Goal: Information Seeking & Learning: Learn about a topic

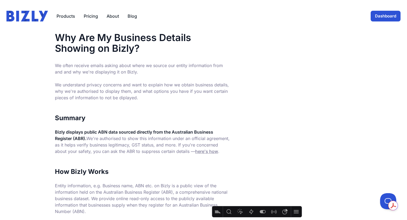
click at [31, 16] on img at bounding box center [26, 16] width 41 height 11
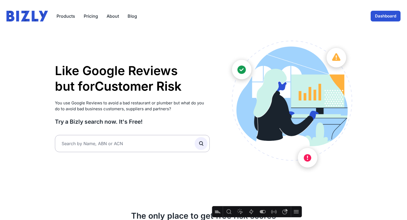
click at [383, 15] on link "Dashboard" at bounding box center [385, 16] width 30 height 11
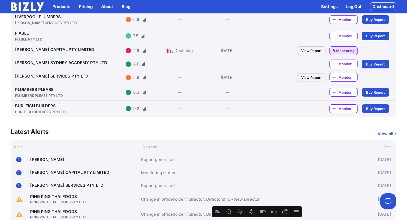
scroll to position [127, 0]
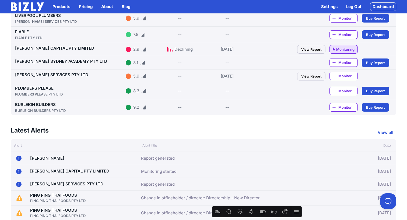
click at [43, 90] on link "PLUMBERS PLEASE PLUMBERS PLEASE PTY LTD" at bounding box center [69, 91] width 108 height 11
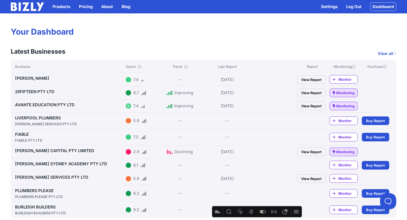
scroll to position [0, 0]
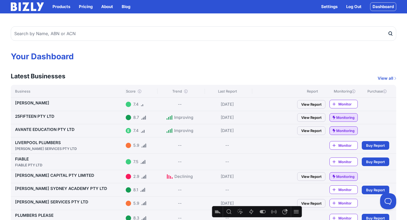
click at [384, 77] on link "View all" at bounding box center [386, 78] width 19 height 6
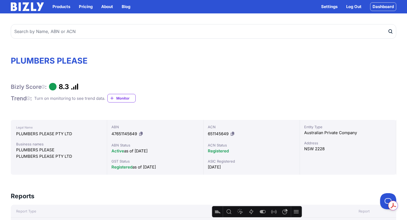
click at [140, 133] on icon at bounding box center [140, 134] width 3 height 4
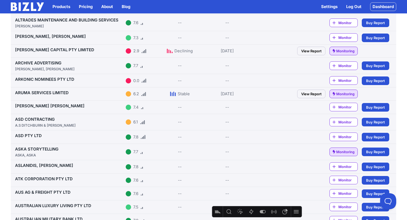
scroll to position [244, 0]
click at [29, 133] on link "ASD PTY LTD" at bounding box center [28, 135] width 27 height 5
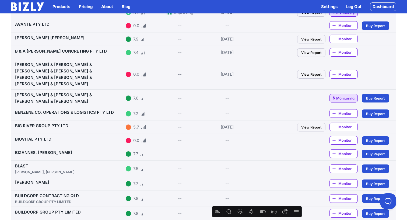
scroll to position [489, 0]
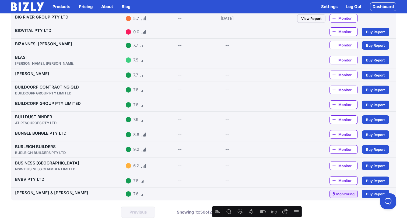
scroll to position [618, 0]
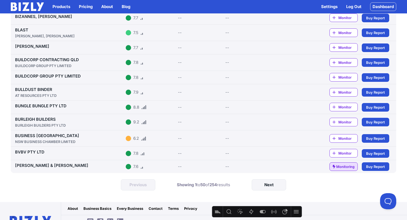
click at [281, 180] on link "Next" at bounding box center [268, 185] width 34 height 11
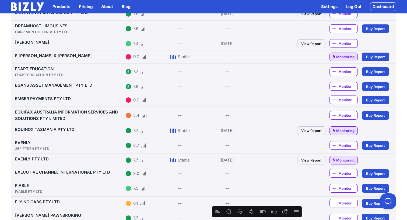
scroll to position [548, 0]
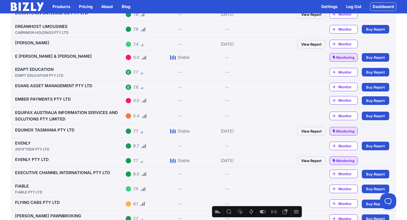
click at [58, 111] on link "EQUIFAX AUSTRALIA INFORMATION SERVICES AND SOLUTIONS PTY LIMITED" at bounding box center [66, 116] width 103 height 12
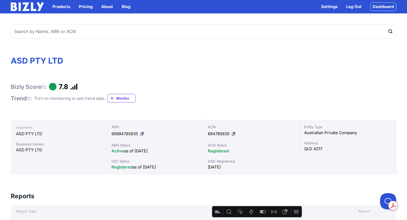
click at [142, 134] on icon at bounding box center [141, 134] width 3 height 4
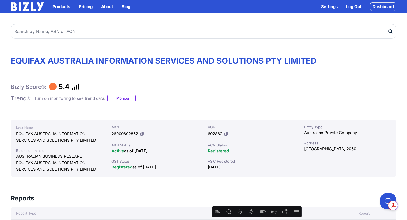
click at [144, 134] on icon at bounding box center [141, 134] width 3 height 4
